Goal: Information Seeking & Learning: Find specific fact

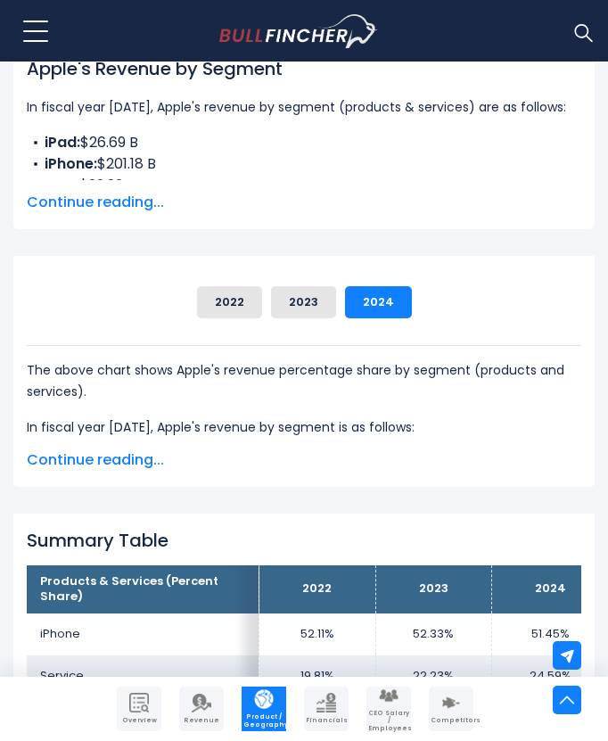
scroll to position [442, 0]
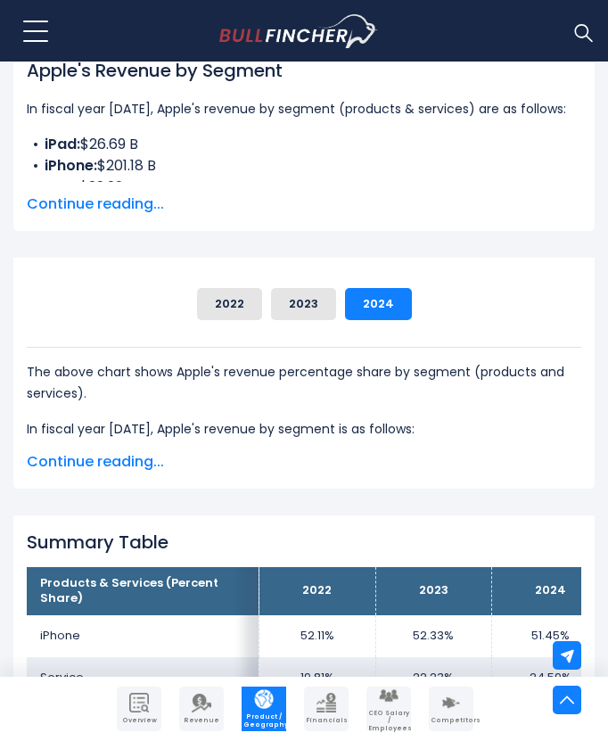
click at [144, 211] on span "Continue reading..." at bounding box center [304, 203] width 555 height 21
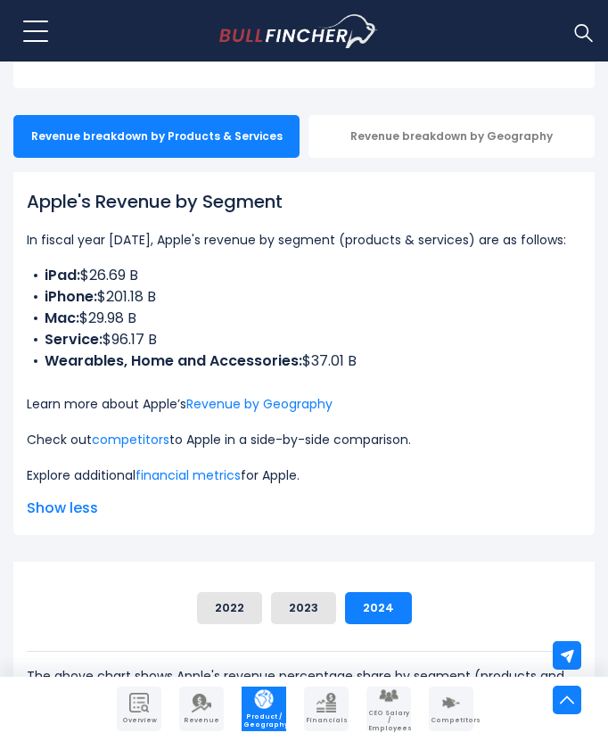
scroll to position [308, 0]
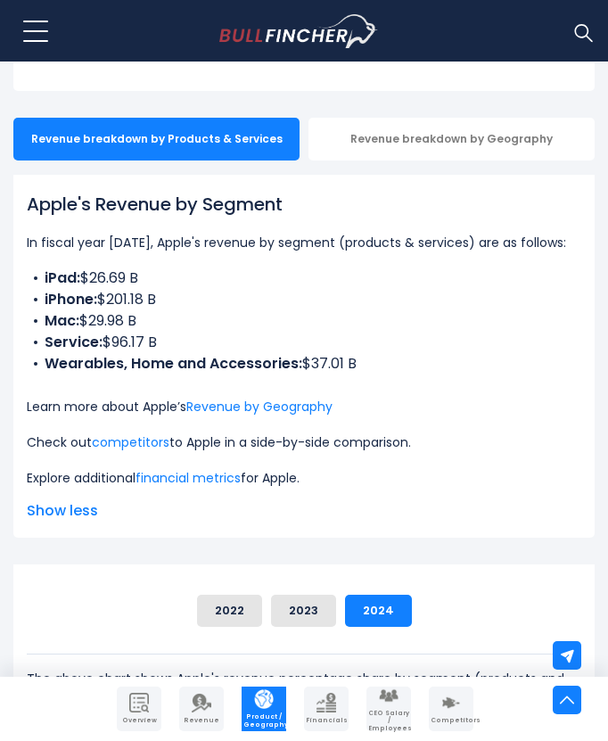
drag, startPoint x: 155, startPoint y: 282, endPoint x: 84, endPoint y: 277, distance: 71.5
click at [84, 277] on li "iPad: $26.69 B" at bounding box center [304, 277] width 555 height 21
copy li "$26.69 B"
drag, startPoint x: 166, startPoint y: 300, endPoint x: 103, endPoint y: 295, distance: 63.5
click at [103, 295] on li "iPhone: $201.18 B" at bounding box center [304, 299] width 555 height 21
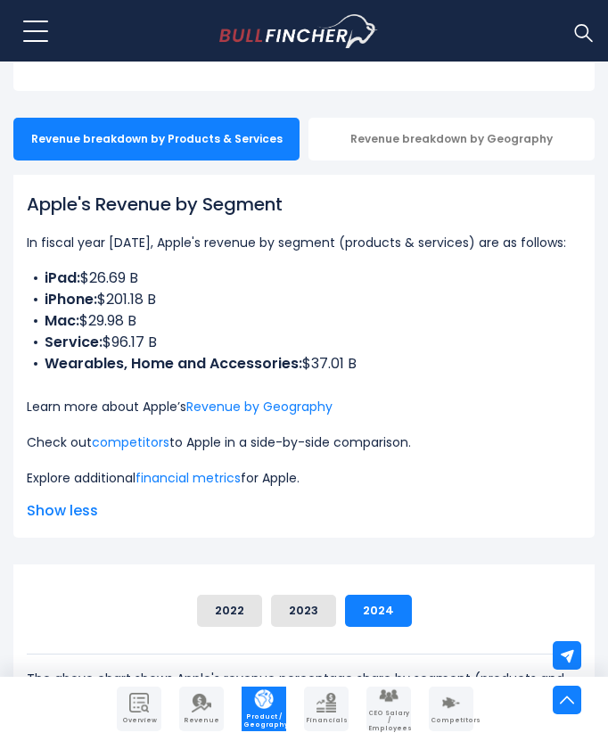
copy li "$201.18 B"
drag, startPoint x: 149, startPoint y: 276, endPoint x: 86, endPoint y: 275, distance: 63.3
click at [86, 275] on li "iPad: $26.69 B" at bounding box center [304, 277] width 555 height 21
copy li "$26.69 B"
drag, startPoint x: 95, startPoint y: 317, endPoint x: 84, endPoint y: 322, distance: 12.4
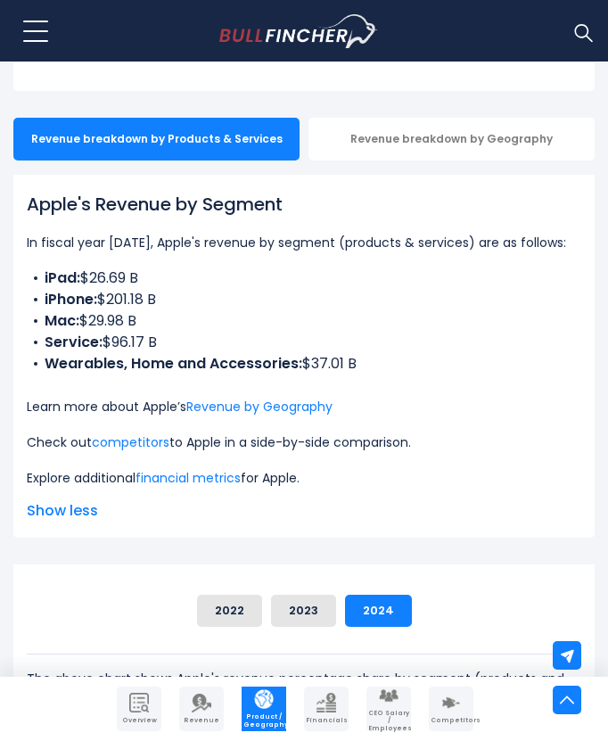
click at [84, 322] on li "Mac: $29.98 B" at bounding box center [304, 320] width 555 height 21
copy li "$29.98 B"
drag, startPoint x: 163, startPoint y: 345, endPoint x: 105, endPoint y: 345, distance: 58.0
click at [105, 345] on li "Service: $96.17 B" at bounding box center [304, 342] width 555 height 21
copy li "$96.17 B"
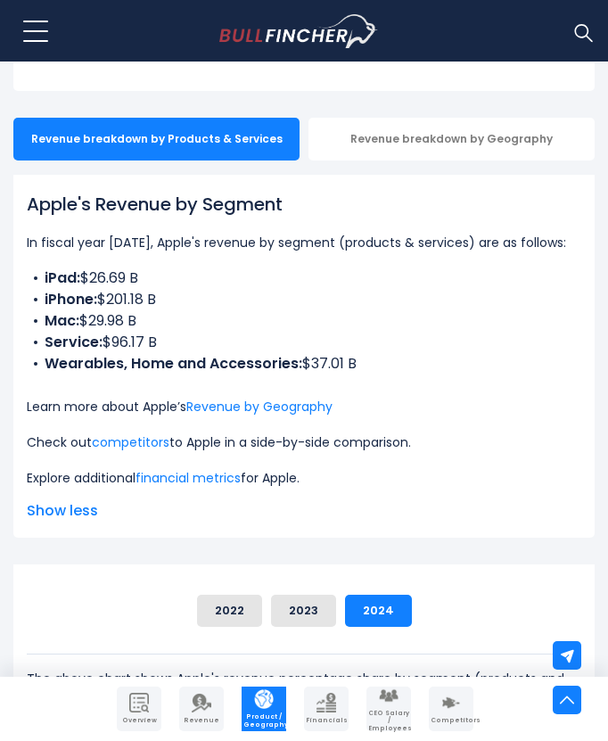
drag, startPoint x: 358, startPoint y: 361, endPoint x: 305, endPoint y: 358, distance: 53.6
click at [305, 358] on li "Wearables, Home and Accessories: $37.01 B" at bounding box center [304, 363] width 555 height 21
copy li "$37.01 B"
